Goal: Find specific page/section: Find specific page/section

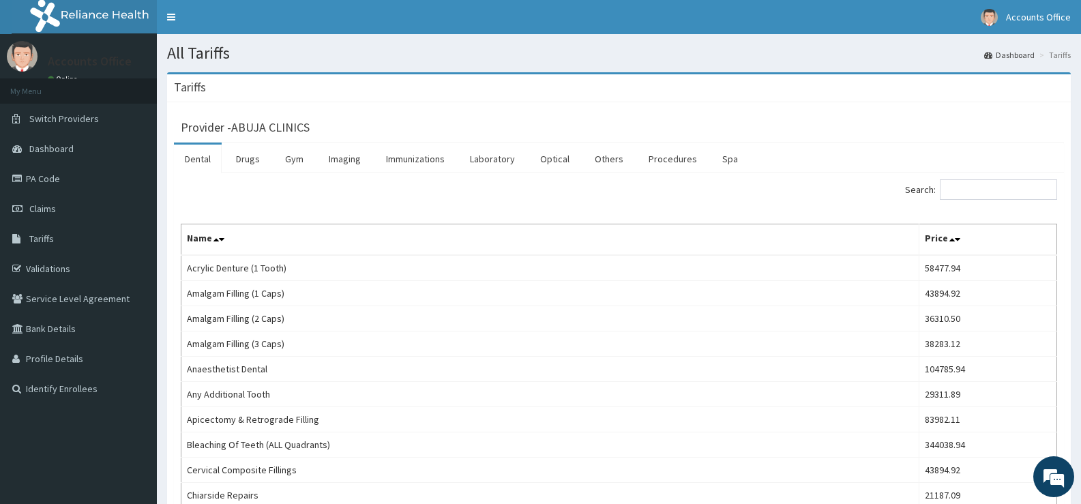
click at [471, 123] on div "Provider - ABUJA CLINICS" at bounding box center [619, 125] width 876 height 19
click at [966, 196] on input "Search:" at bounding box center [998, 189] width 117 height 20
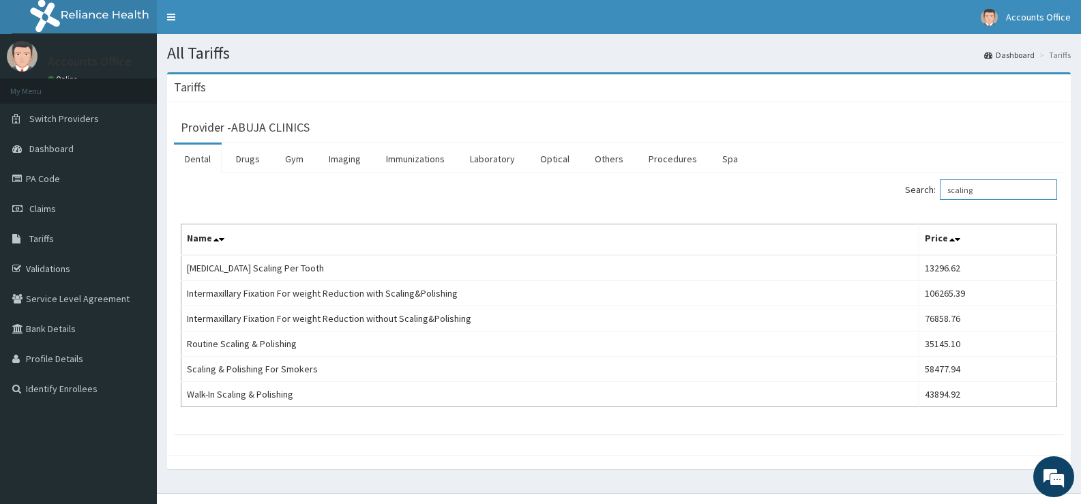
click at [1011, 190] on input "scaling" at bounding box center [998, 189] width 117 height 20
paste input "Night guards"
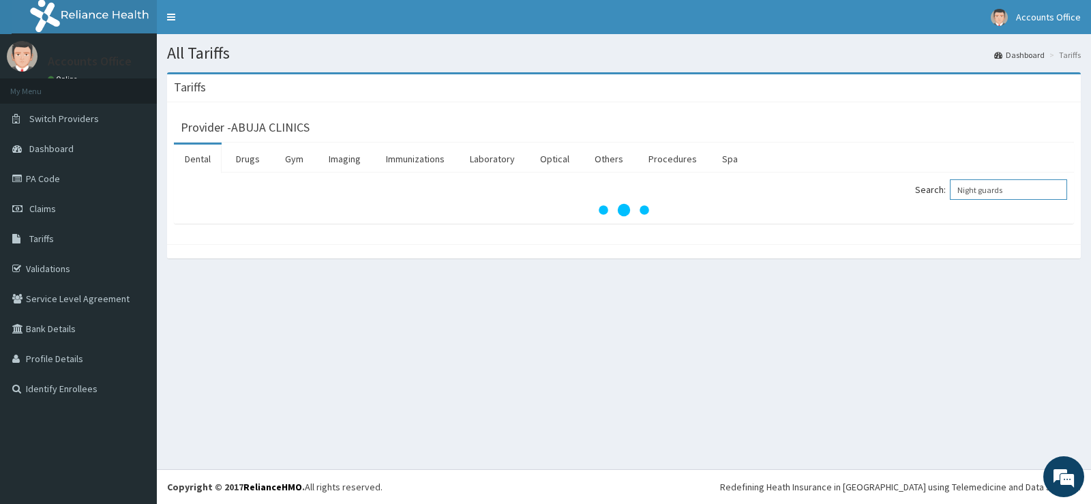
click at [1026, 186] on input "Night guards" at bounding box center [1008, 189] width 117 height 20
click at [966, 193] on input "Night guard" at bounding box center [1008, 189] width 117 height 20
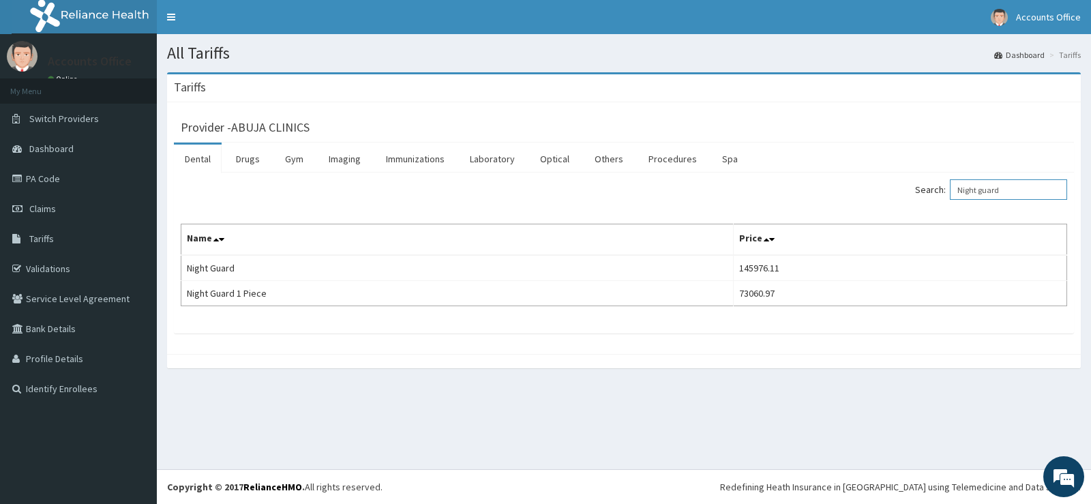
type input "Night guard"
